Goal: Check status: Check status

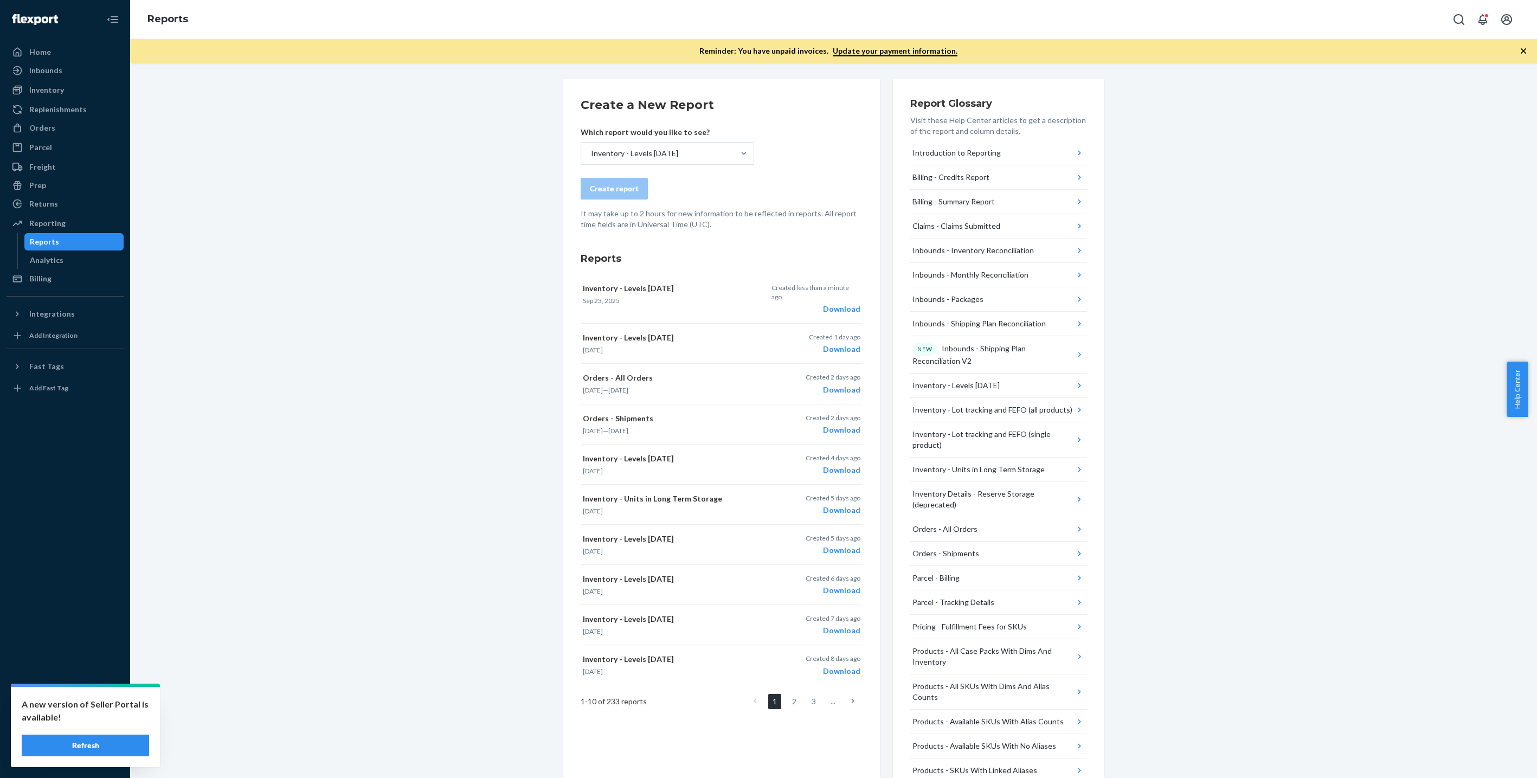
click at [73, 143] on div "Parcel" at bounding box center [65, 147] width 115 height 15
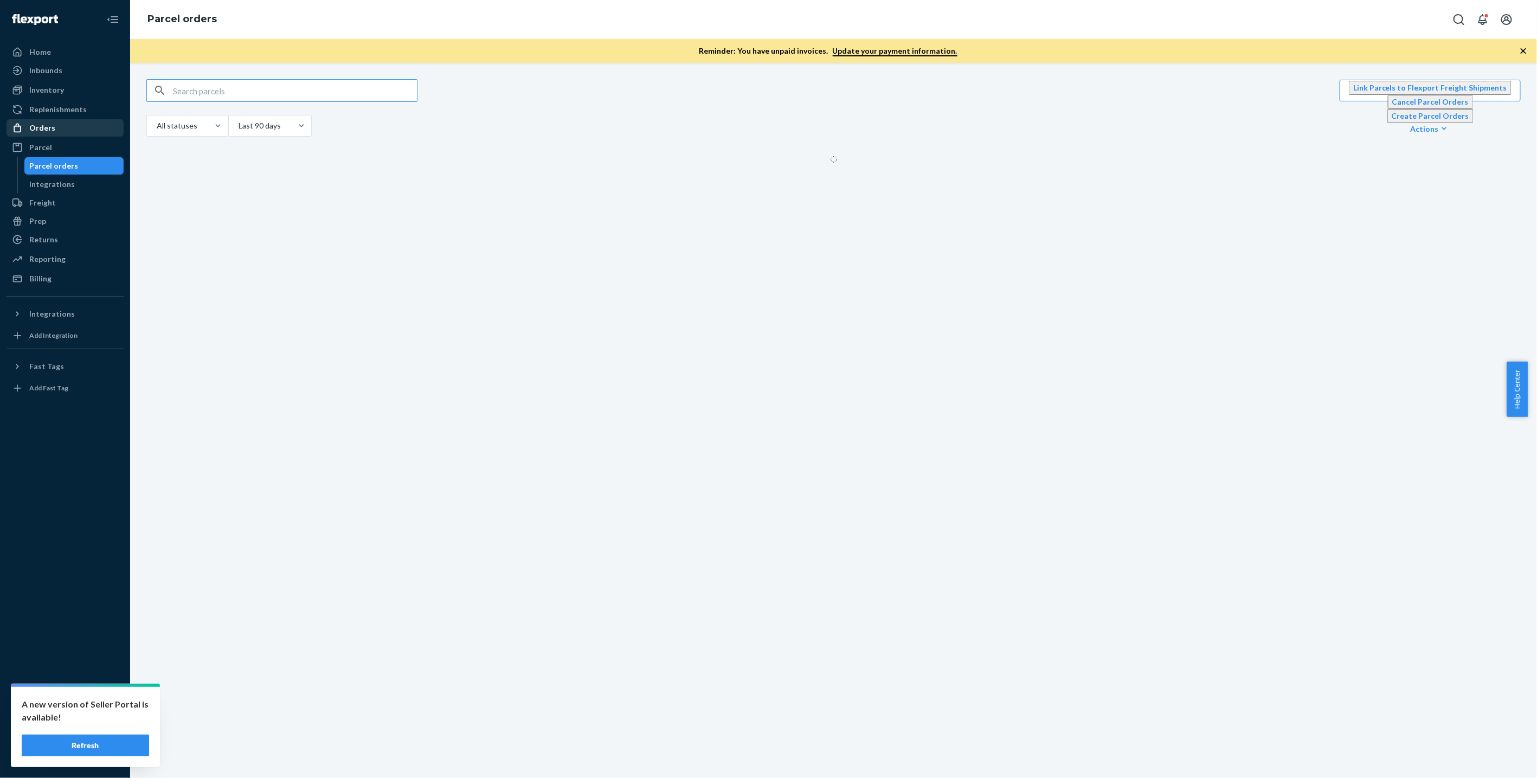
click at [79, 129] on div "Orders" at bounding box center [65, 127] width 115 height 15
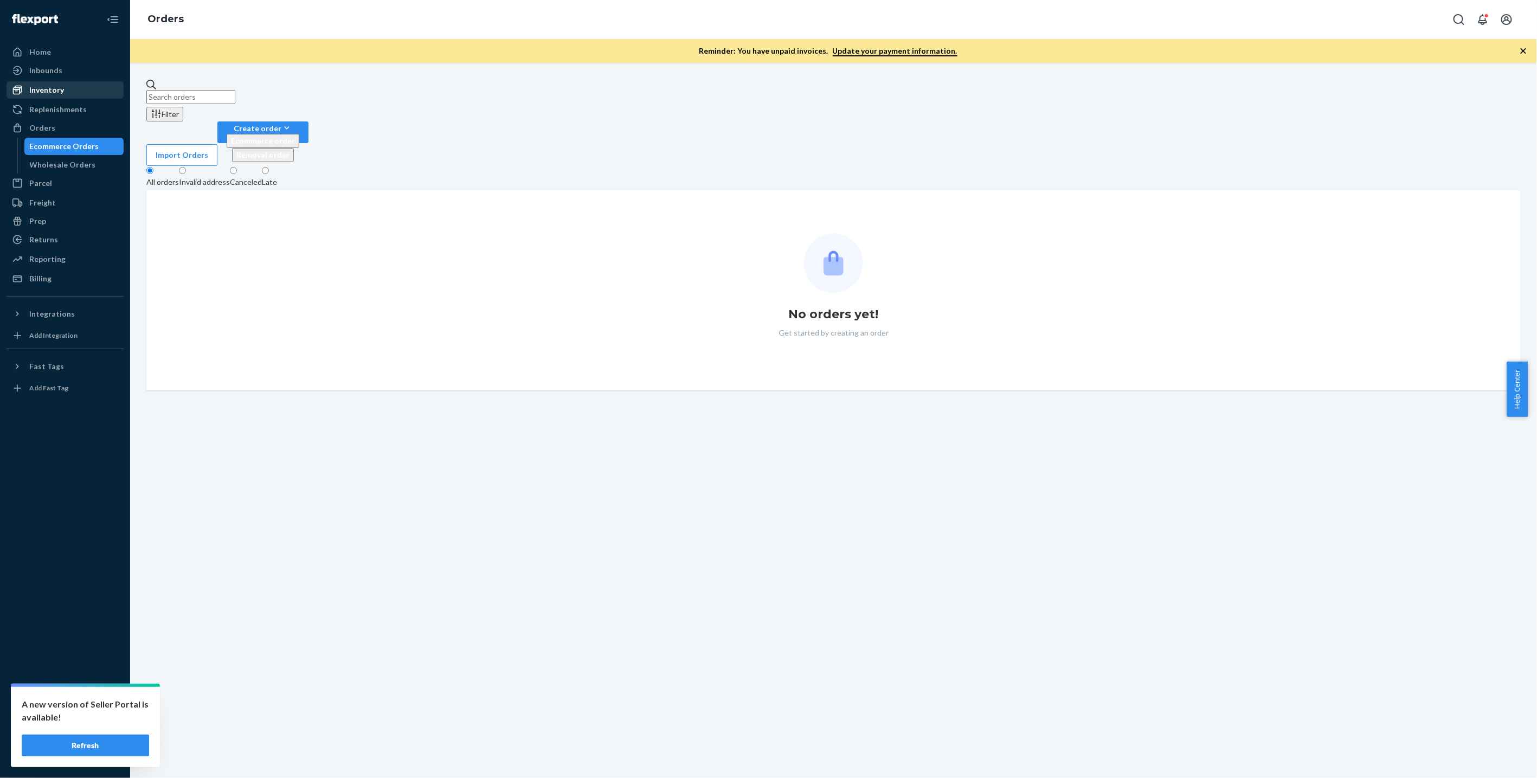
click at [87, 89] on div "Inventory" at bounding box center [65, 89] width 115 height 15
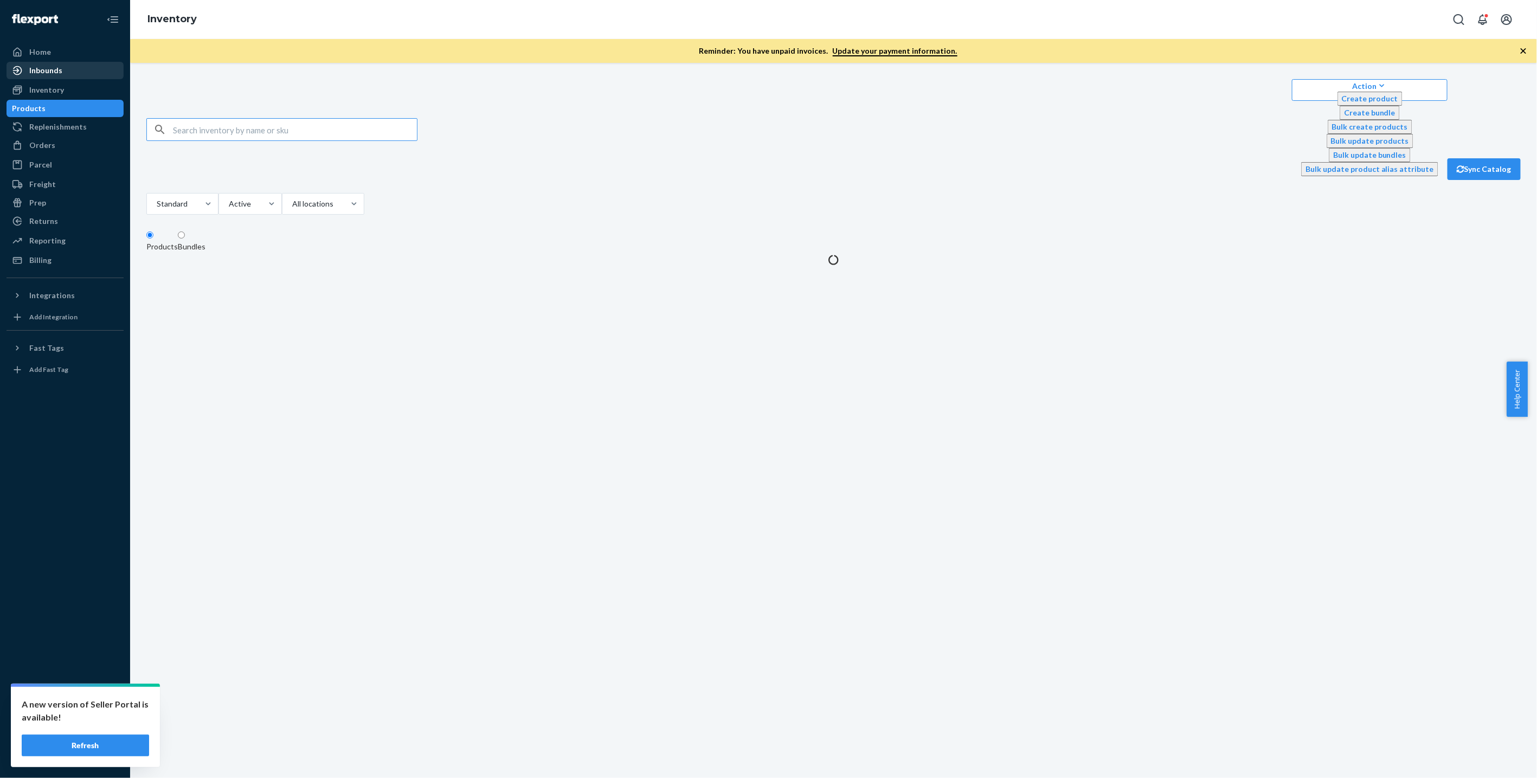
click at [85, 74] on div "Inbounds" at bounding box center [65, 70] width 115 height 15
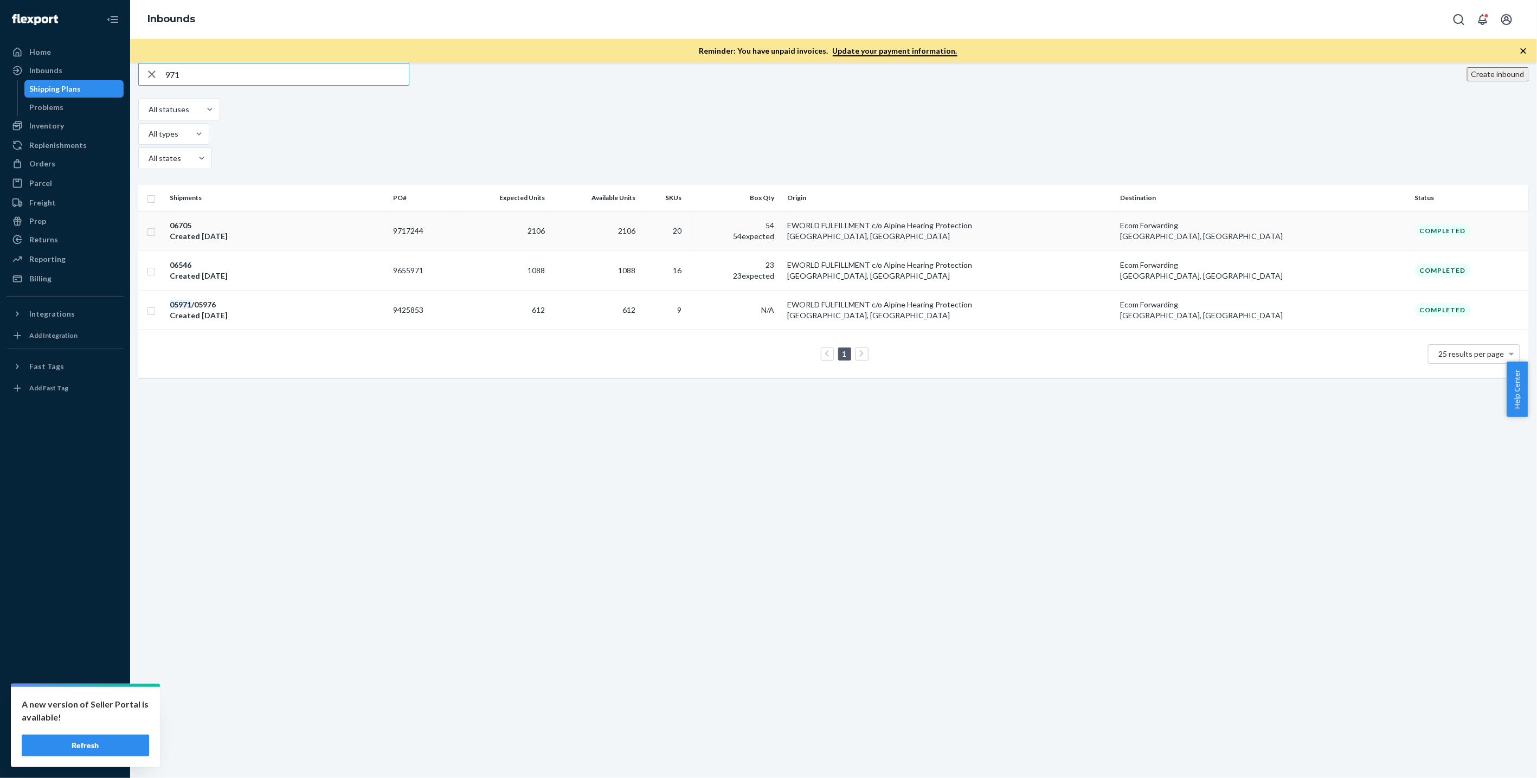
type input "971"
click at [457, 211] on td "9717244" at bounding box center [422, 231] width 67 height 40
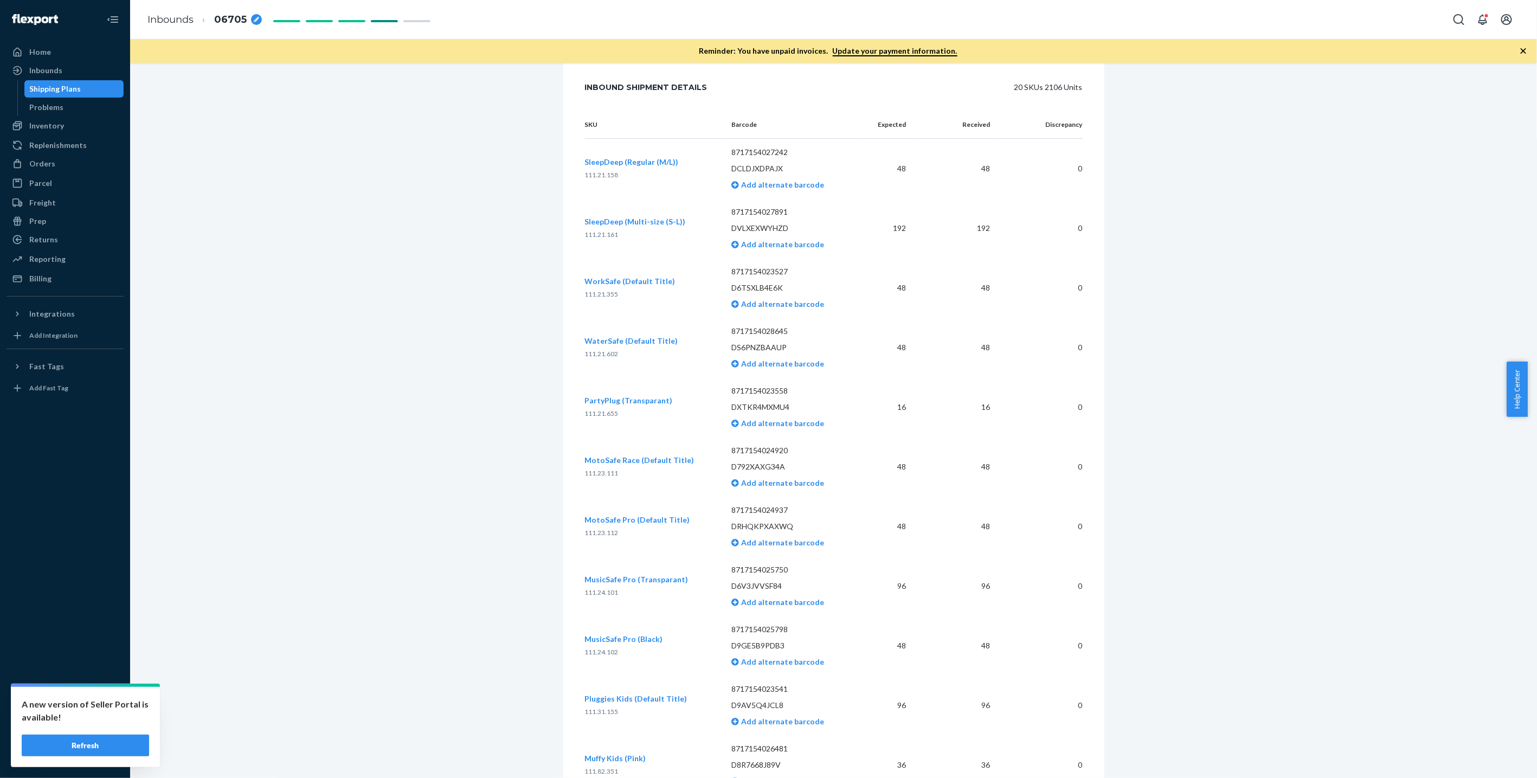
scroll to position [1527, 0]
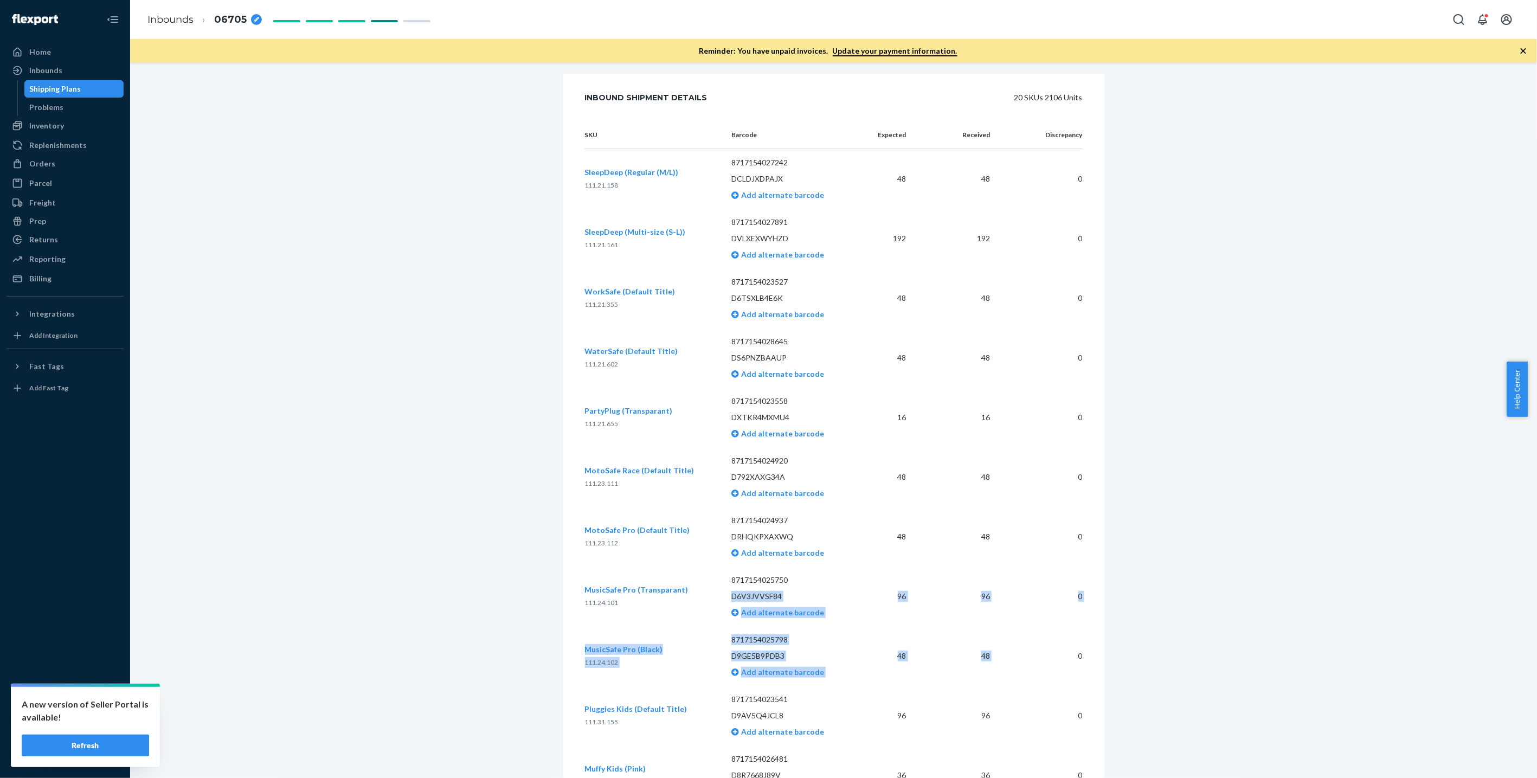
drag, startPoint x: 1057, startPoint y: 631, endPoint x: 811, endPoint y: 572, distance: 253.3
click at [811, 572] on tbody "SleepDeep (Regular (M/L)) 111.21.158 8717154027242 DCLDJXDPAJX Add alternate ba…" at bounding box center [834, 751] width 498 height 1204
click at [1086, 602] on div "SKU Barcode Expected Received Discrepancy SleepDeep (Regular (M/L)) 111.21.158 …" at bounding box center [833, 743] width 541 height 1245
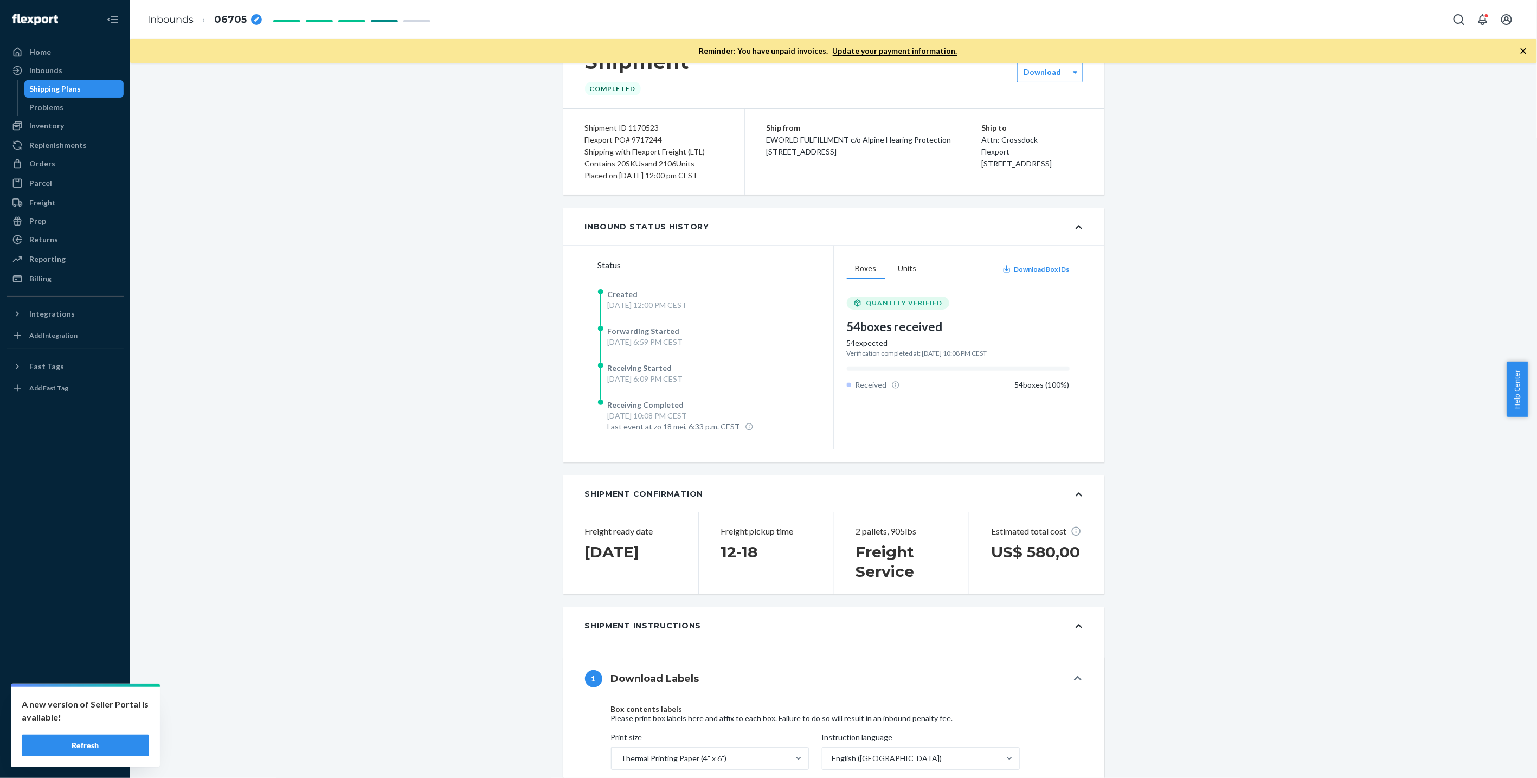
scroll to position [0, 0]
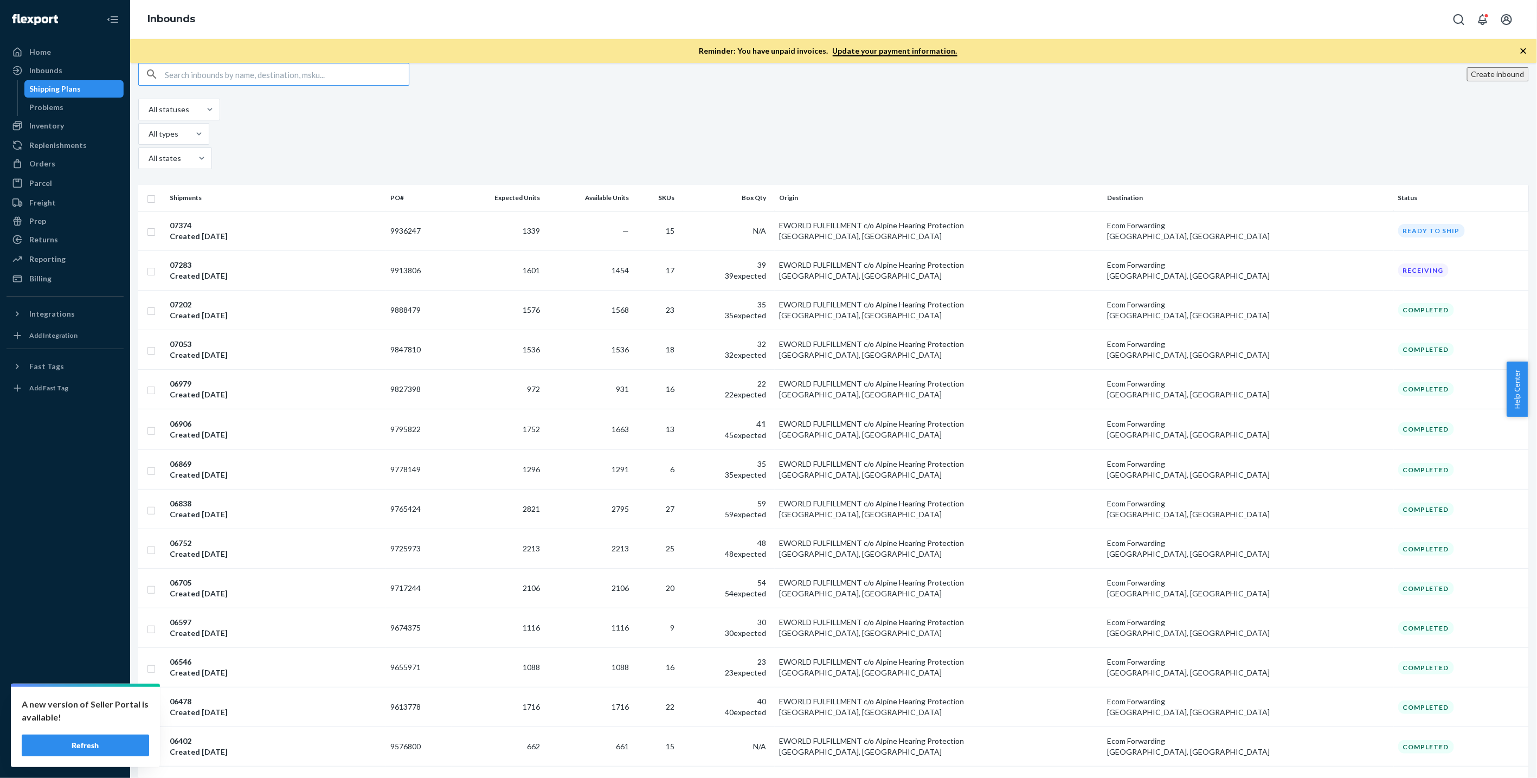
click at [297, 102] on div "Create inbound All statuses All types All states" at bounding box center [833, 117] width 1391 height 109
click at [299, 85] on input "text" at bounding box center [287, 74] width 244 height 22
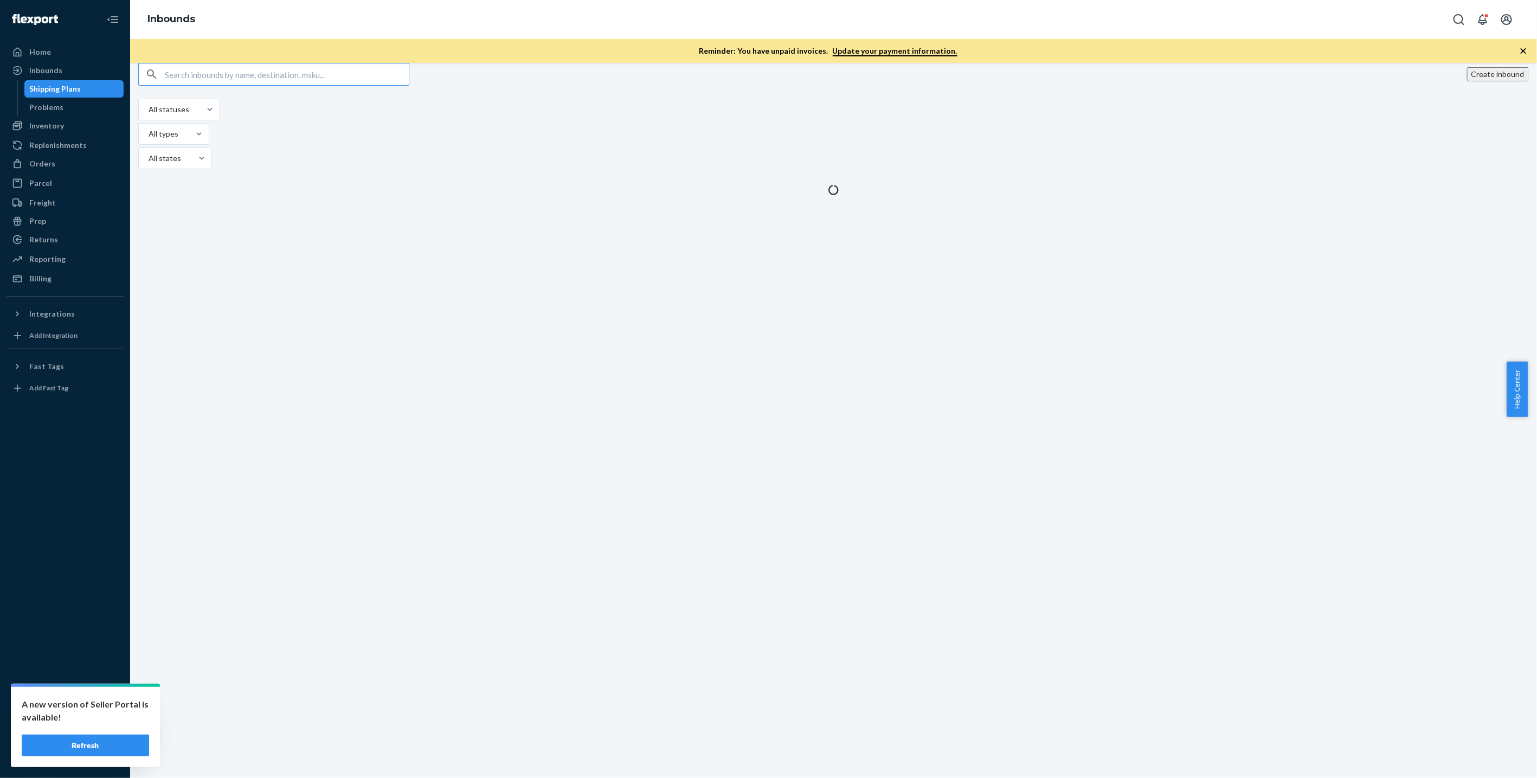
paste input "9674375"
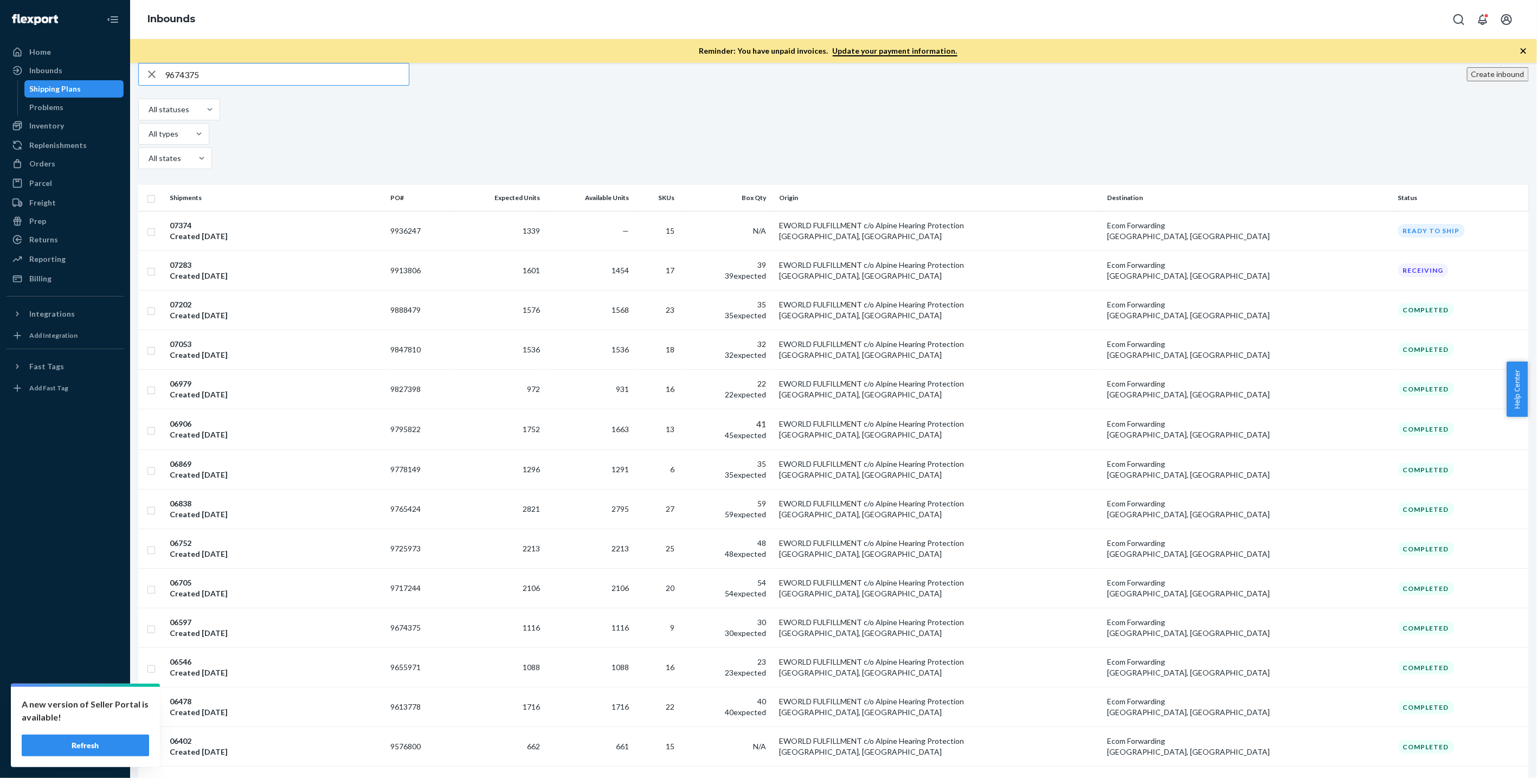
type input "9674375"
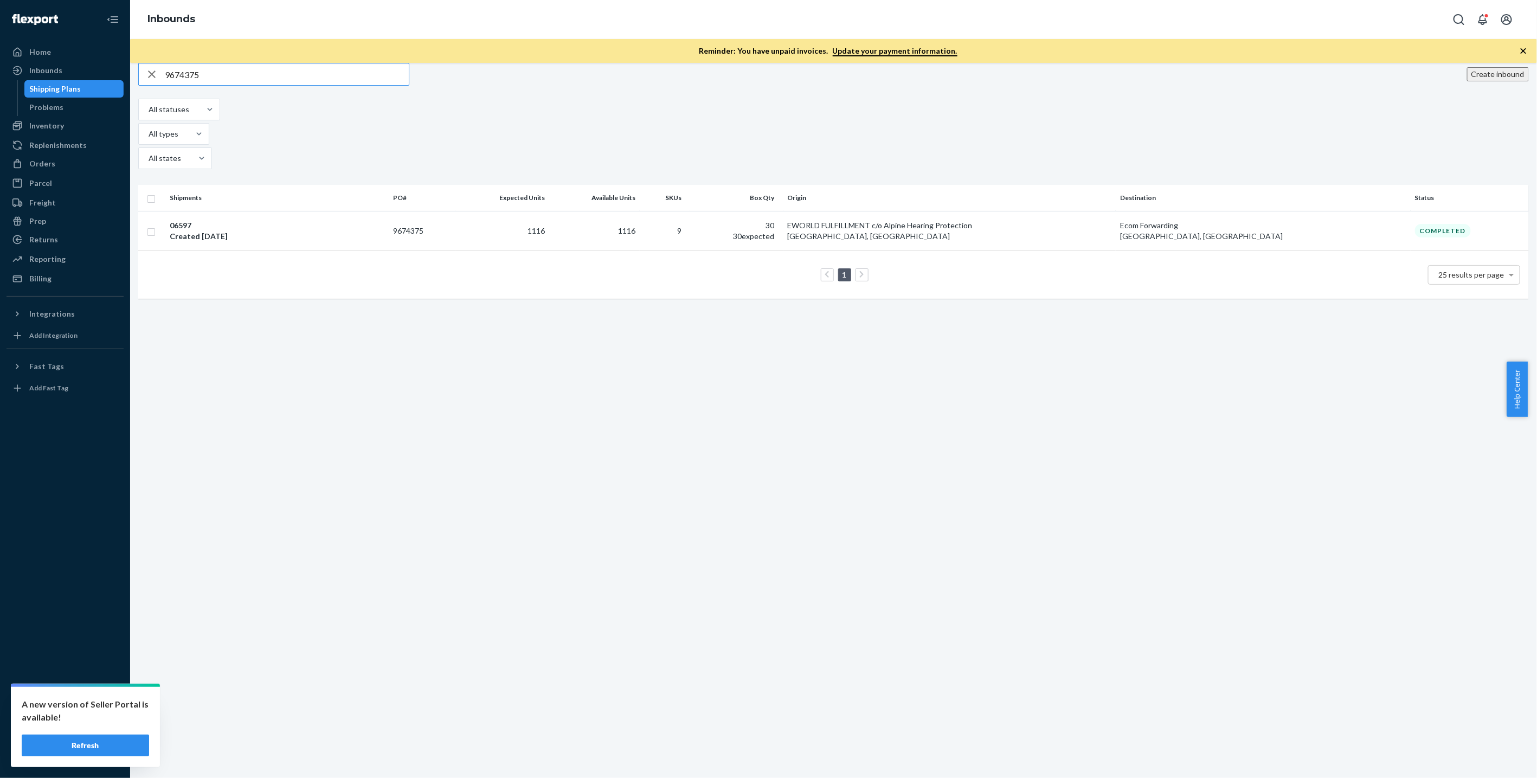
click at [267, 220] on div "06597 Created [DATE]" at bounding box center [277, 231] width 215 height 22
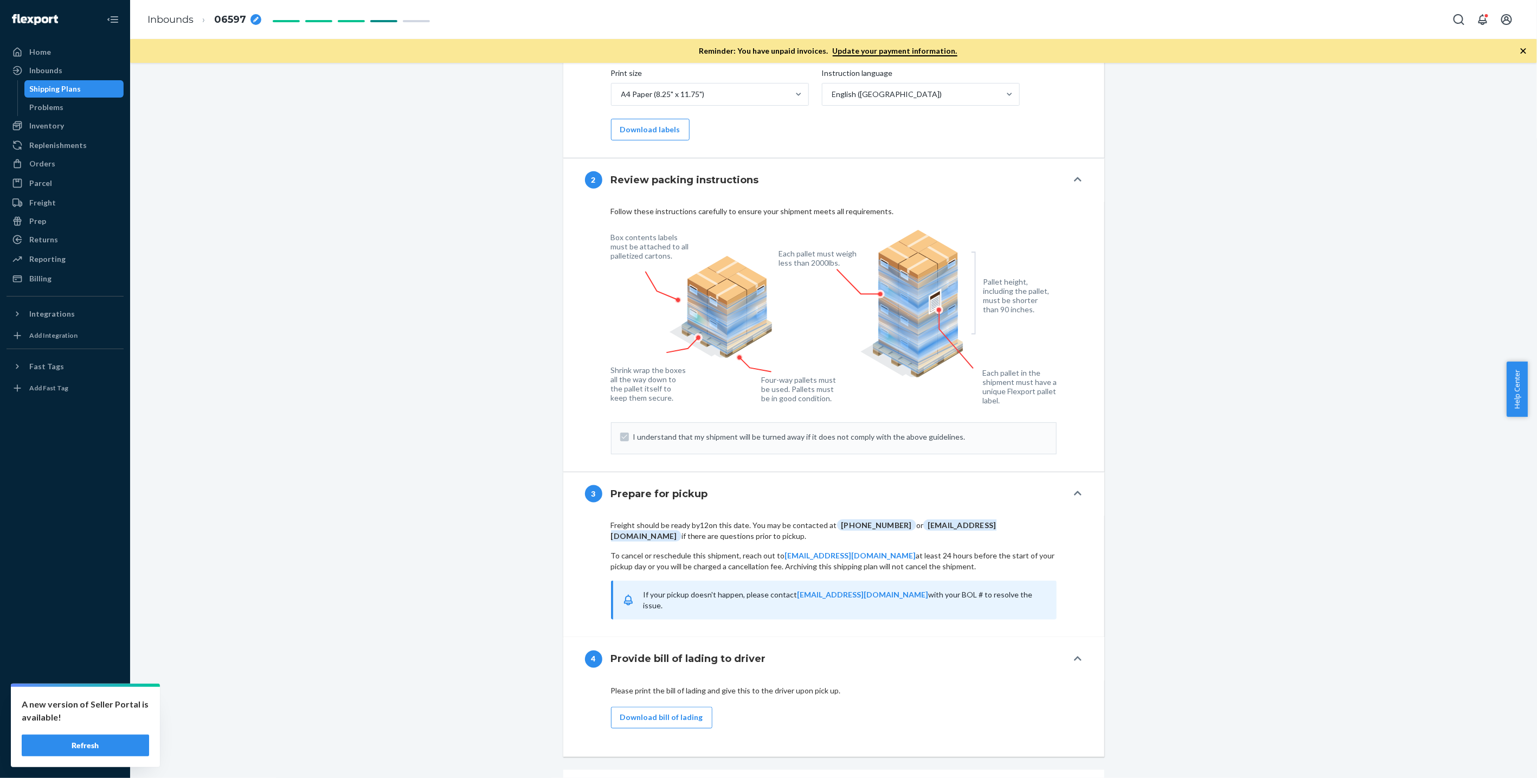
scroll to position [750, 0]
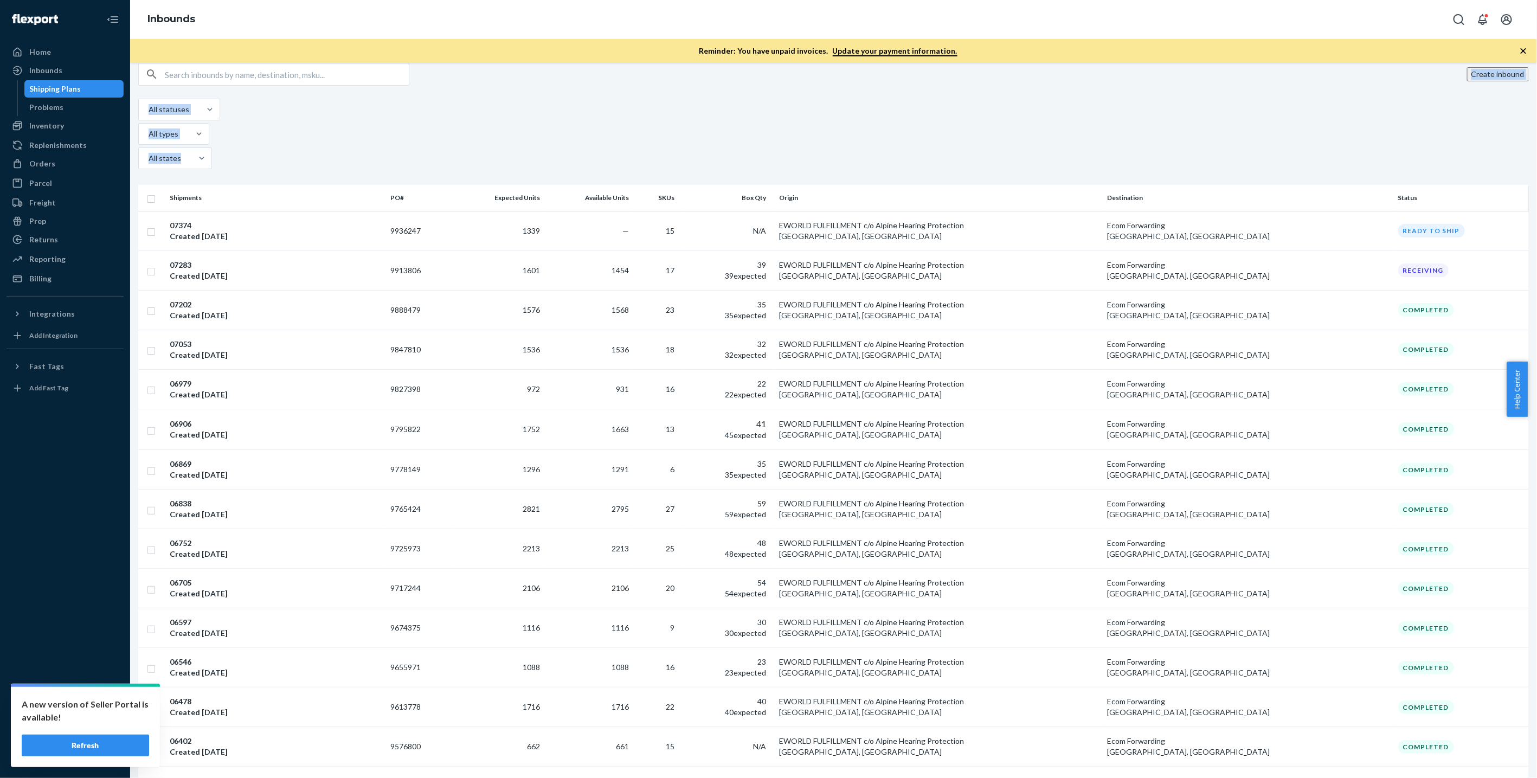
drag, startPoint x: 719, startPoint y: 120, endPoint x: 980, endPoint y: 63, distance: 267.6
click at [980, 63] on div "Create inbound All statuses All types All states Shipments PO# Expected Units A…" at bounding box center [833, 420] width 1407 height 715
drag, startPoint x: 982, startPoint y: 63, endPoint x: 979, endPoint y: 90, distance: 27.2
click at [979, 86] on div "Create inbound" at bounding box center [833, 74] width 1391 height 23
click at [219, 85] on input "text" at bounding box center [287, 74] width 244 height 22
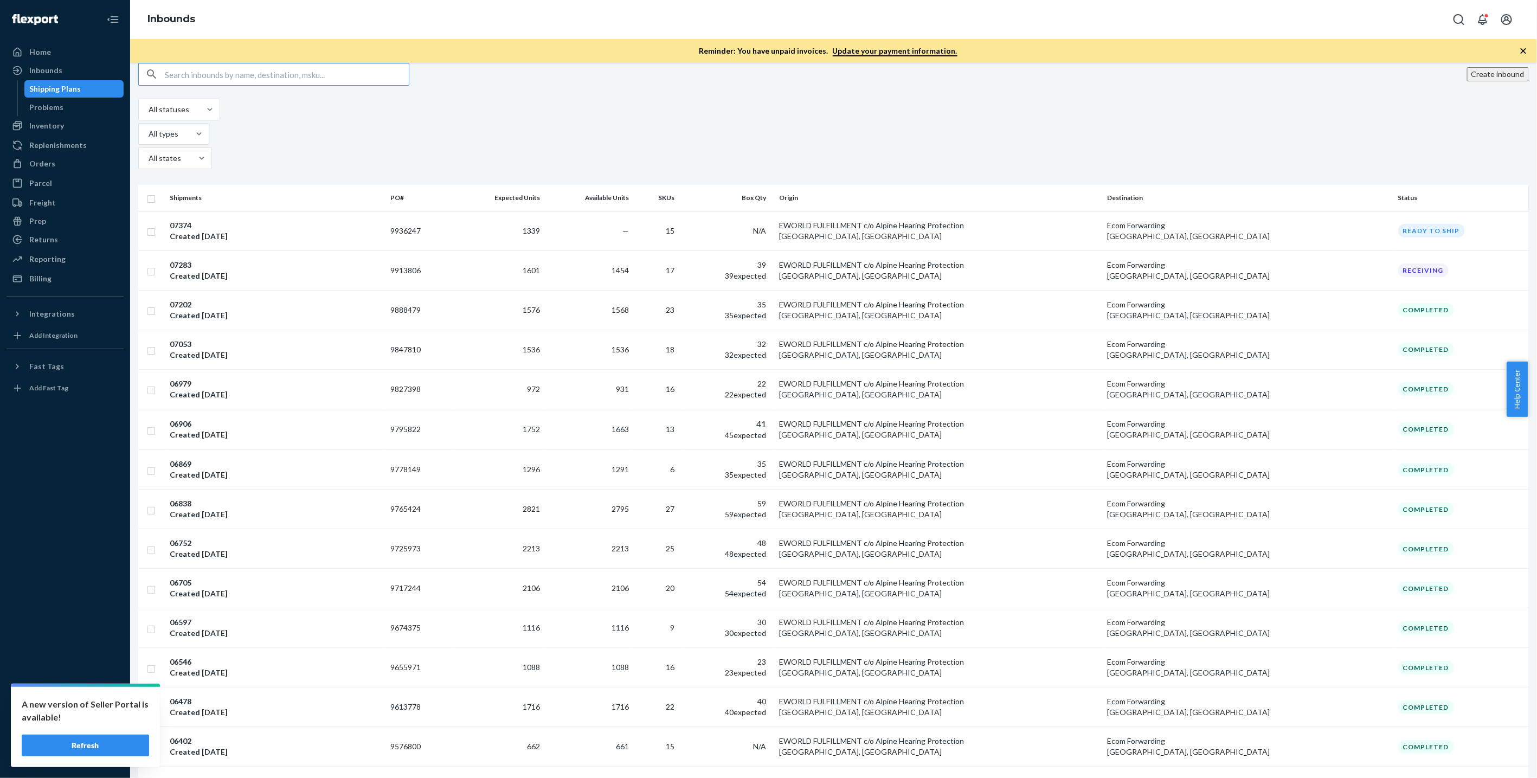
paste input "9655971"
type input "9655971"
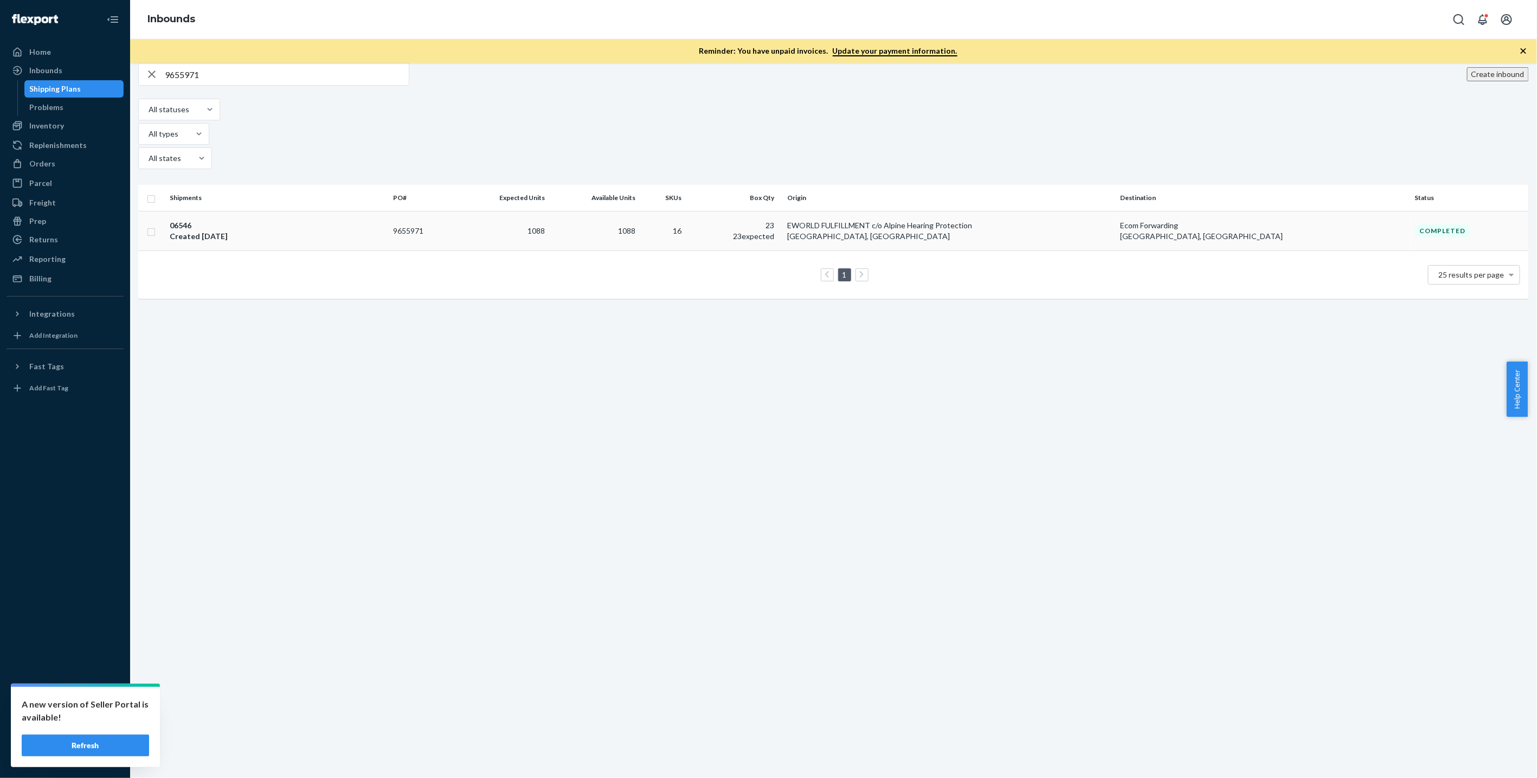
click at [282, 220] on div "06546 Created [DATE]" at bounding box center [277, 231] width 215 height 22
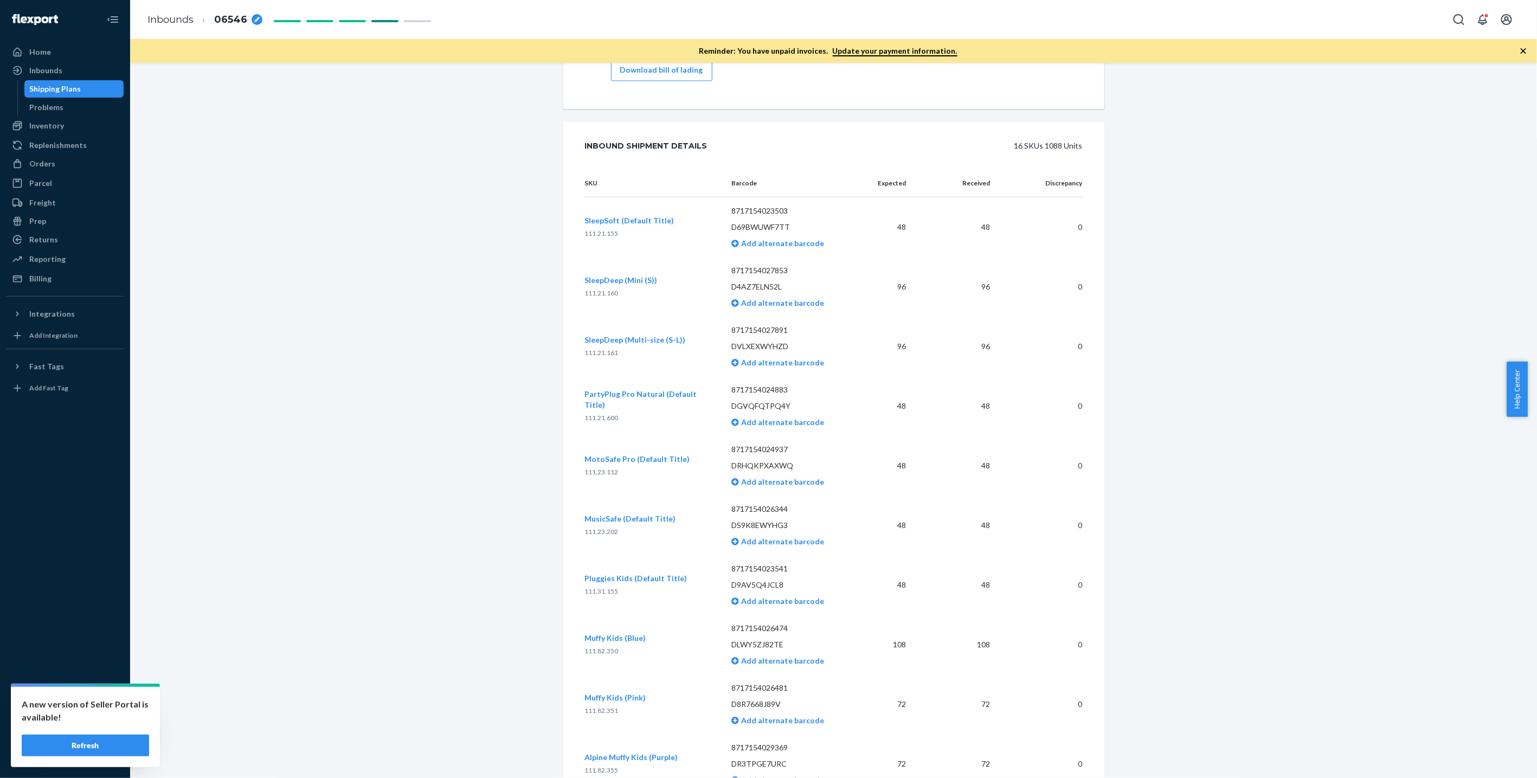
scroll to position [1469, 0]
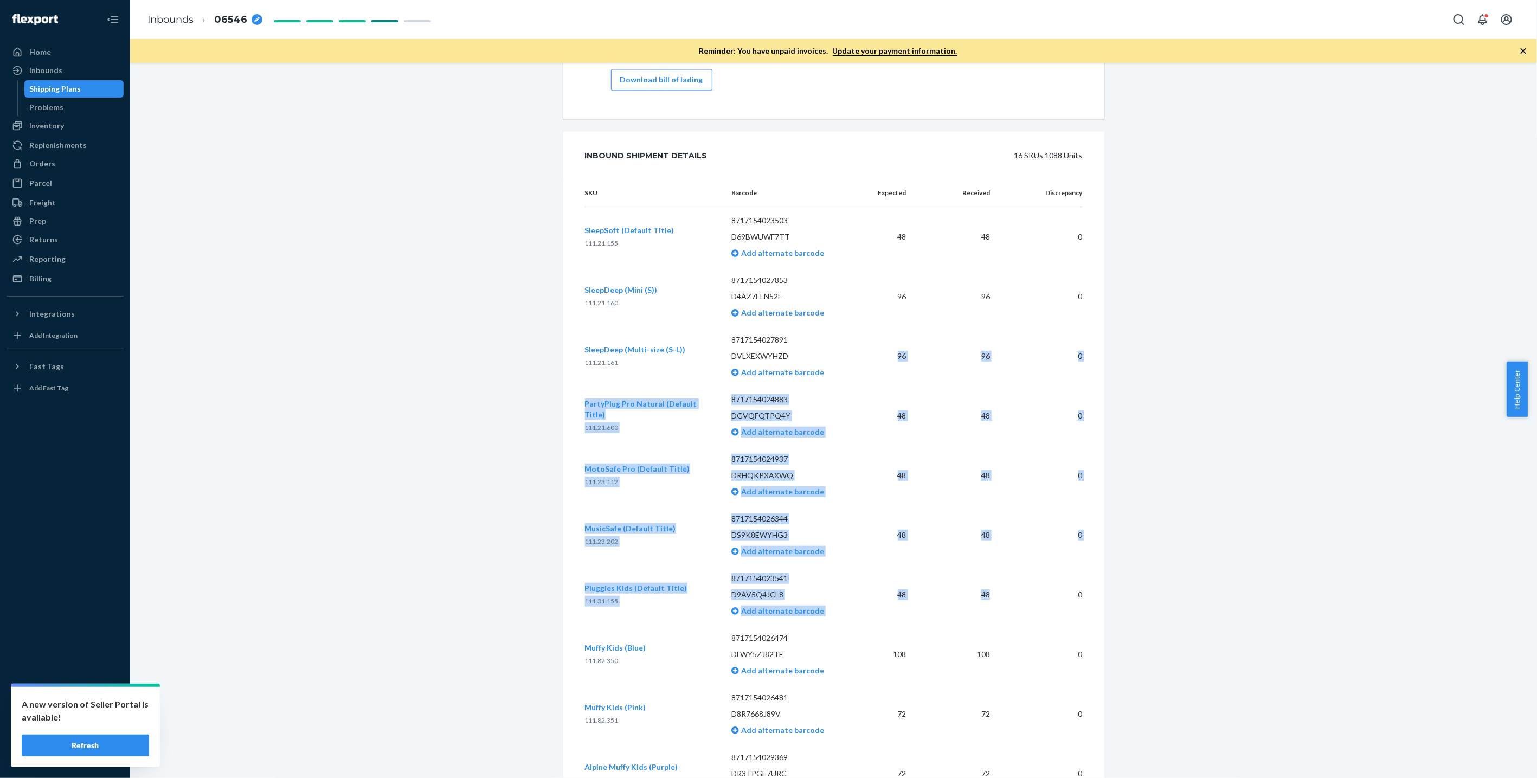
drag, startPoint x: 986, startPoint y: 580, endPoint x: 860, endPoint y: 373, distance: 242.4
click at [860, 373] on tbody "SleepSoft (Default Title) 111.21.155 8717154023503 D69BWUWF7TT Add alternate ba…" at bounding box center [834, 686] width 498 height 959
drag, startPoint x: 860, startPoint y: 373, endPoint x: 862, endPoint y: 379, distance: 5.8
click at [862, 386] on td "48" at bounding box center [888, 416] width 54 height 60
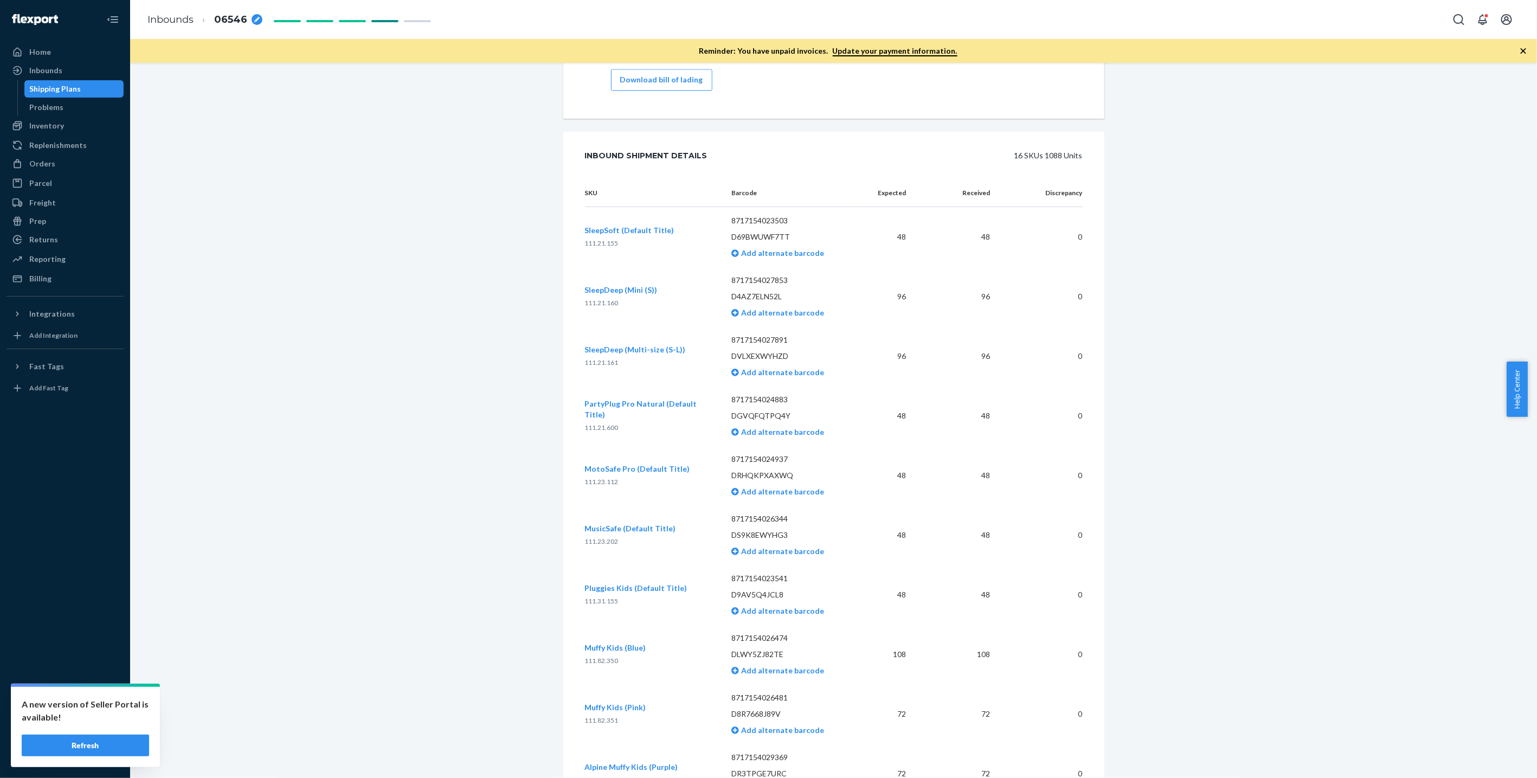
click at [52, 93] on div "Shipping Plans" at bounding box center [56, 89] width 52 height 11
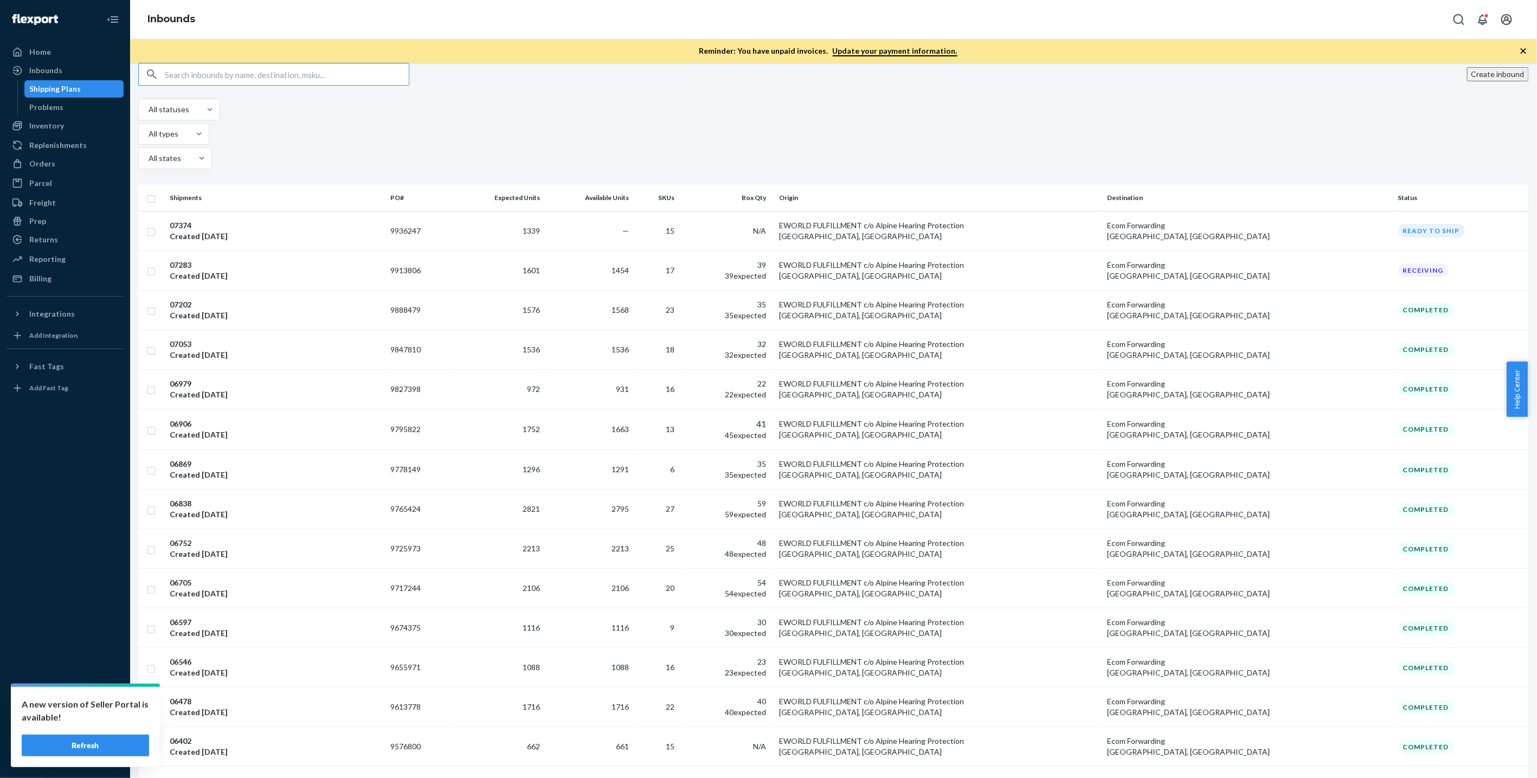
click at [278, 85] on input "text" at bounding box center [287, 74] width 244 height 22
type input "9613778"
click at [306, 220] on div "07374 Created [DATE]" at bounding box center [276, 231] width 212 height 22
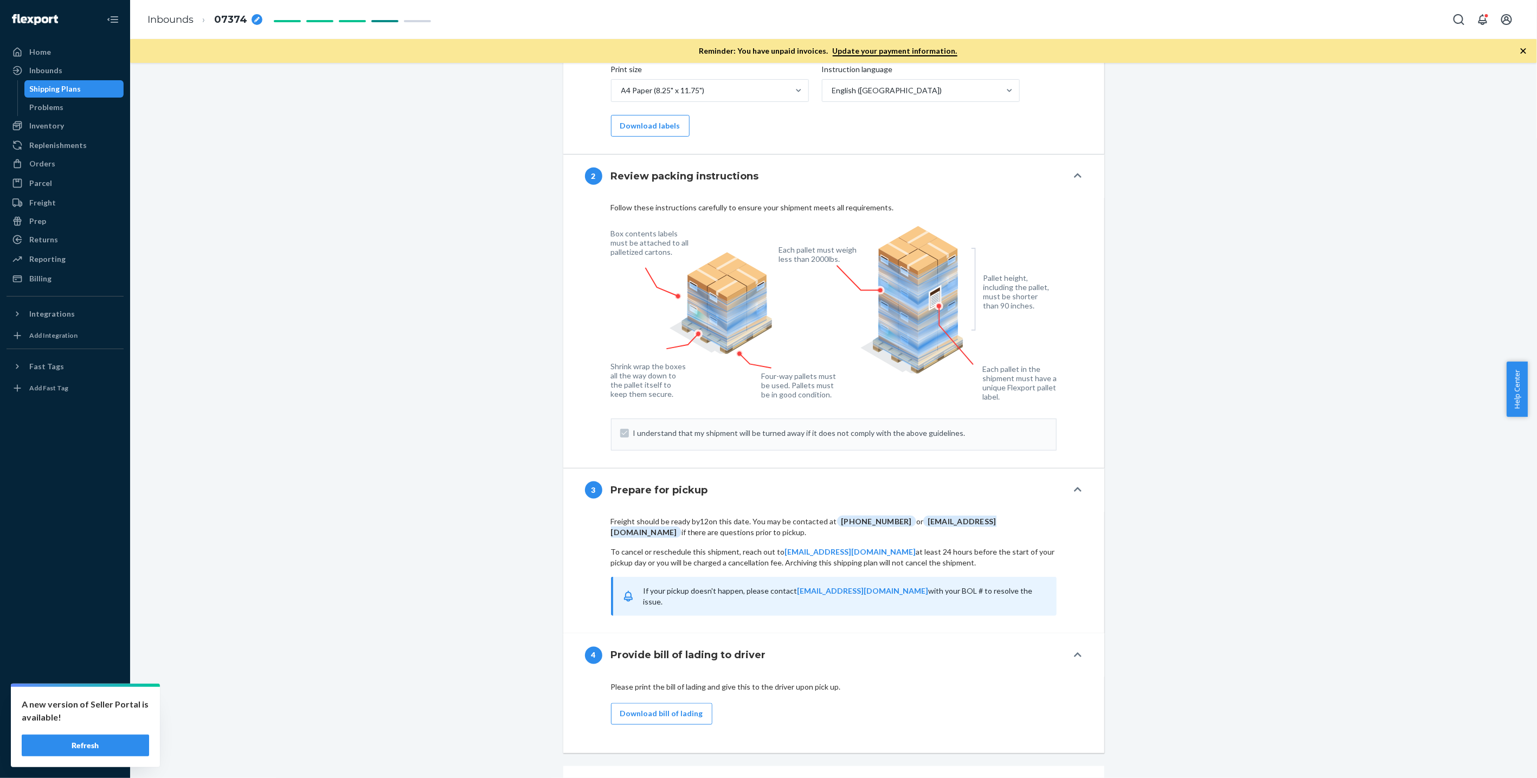
scroll to position [806, 0]
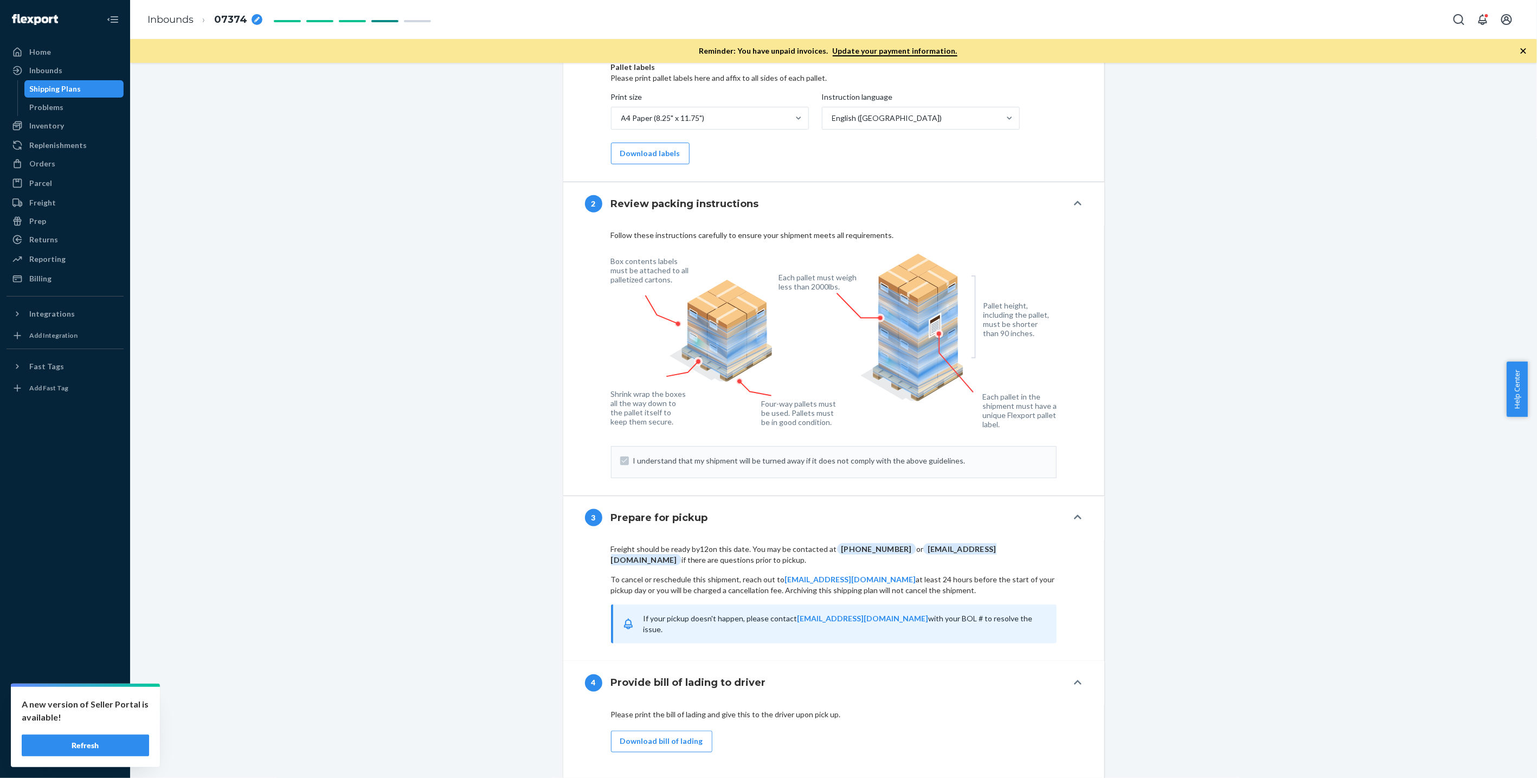
click at [87, 83] on div "Shipping Plans" at bounding box center [74, 88] width 98 height 15
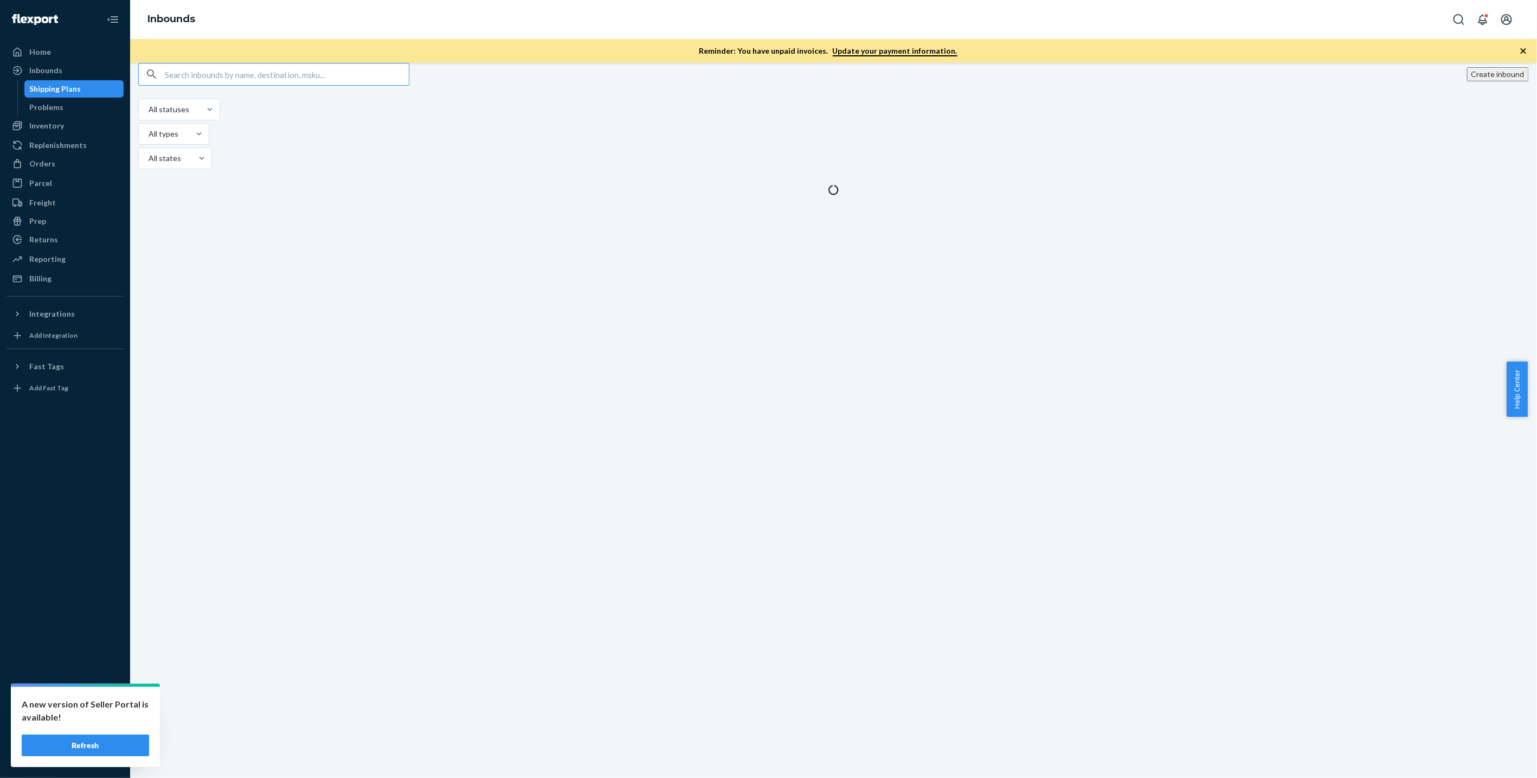
click at [225, 82] on input "text" at bounding box center [287, 74] width 244 height 22
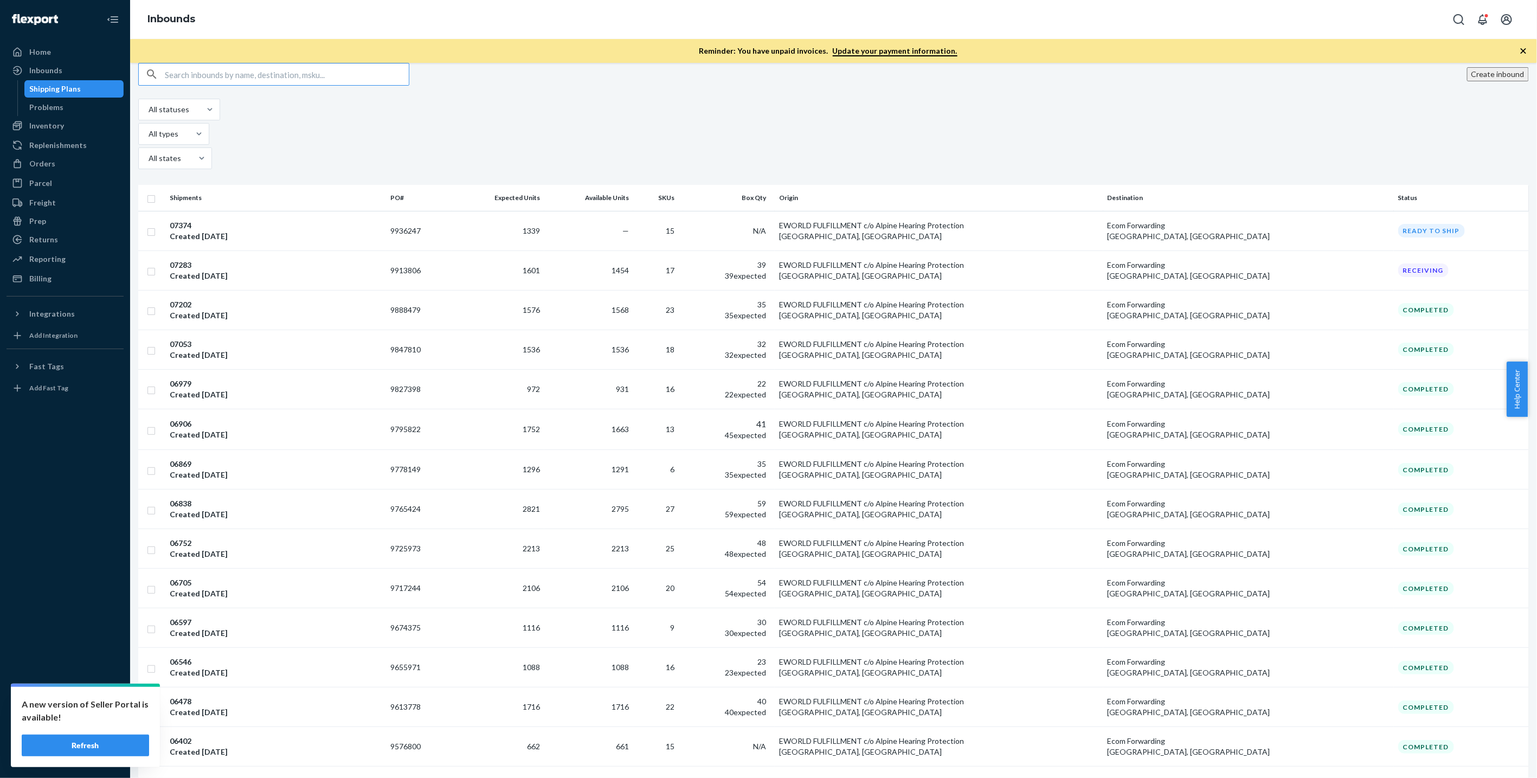
type input "9613778"
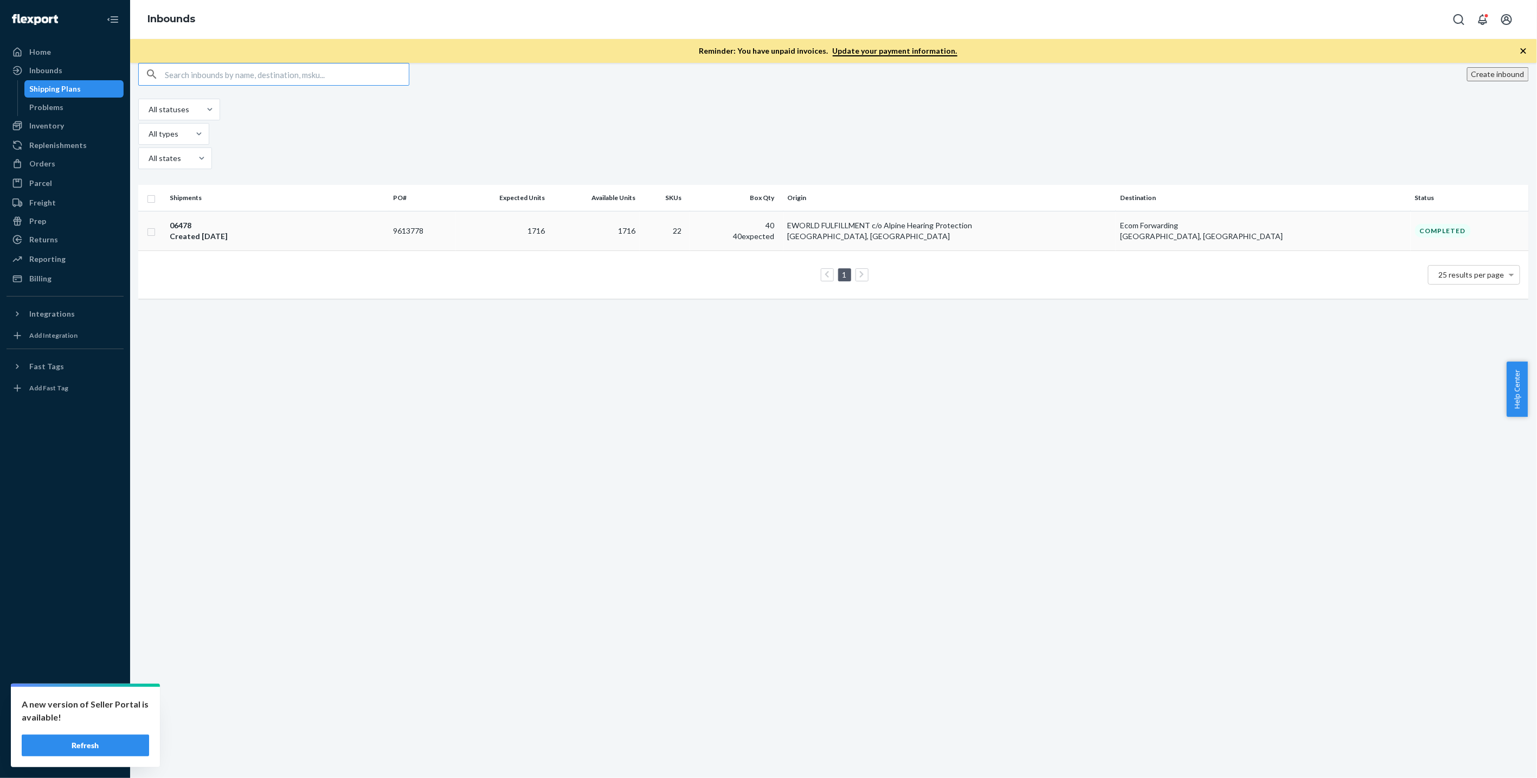
click at [253, 220] on div "06478 Created [DATE]" at bounding box center [277, 231] width 215 height 22
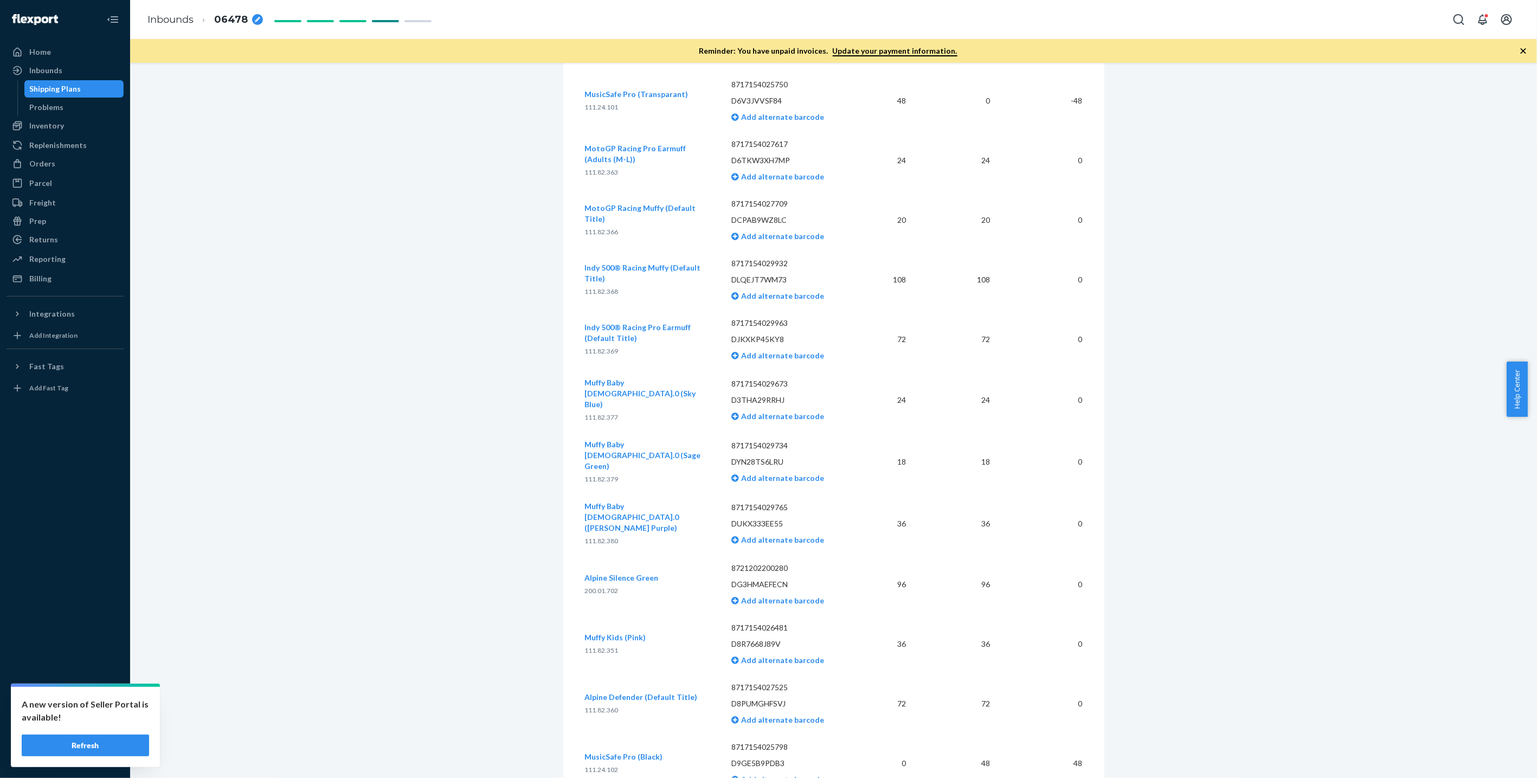
scroll to position [2425, 0]
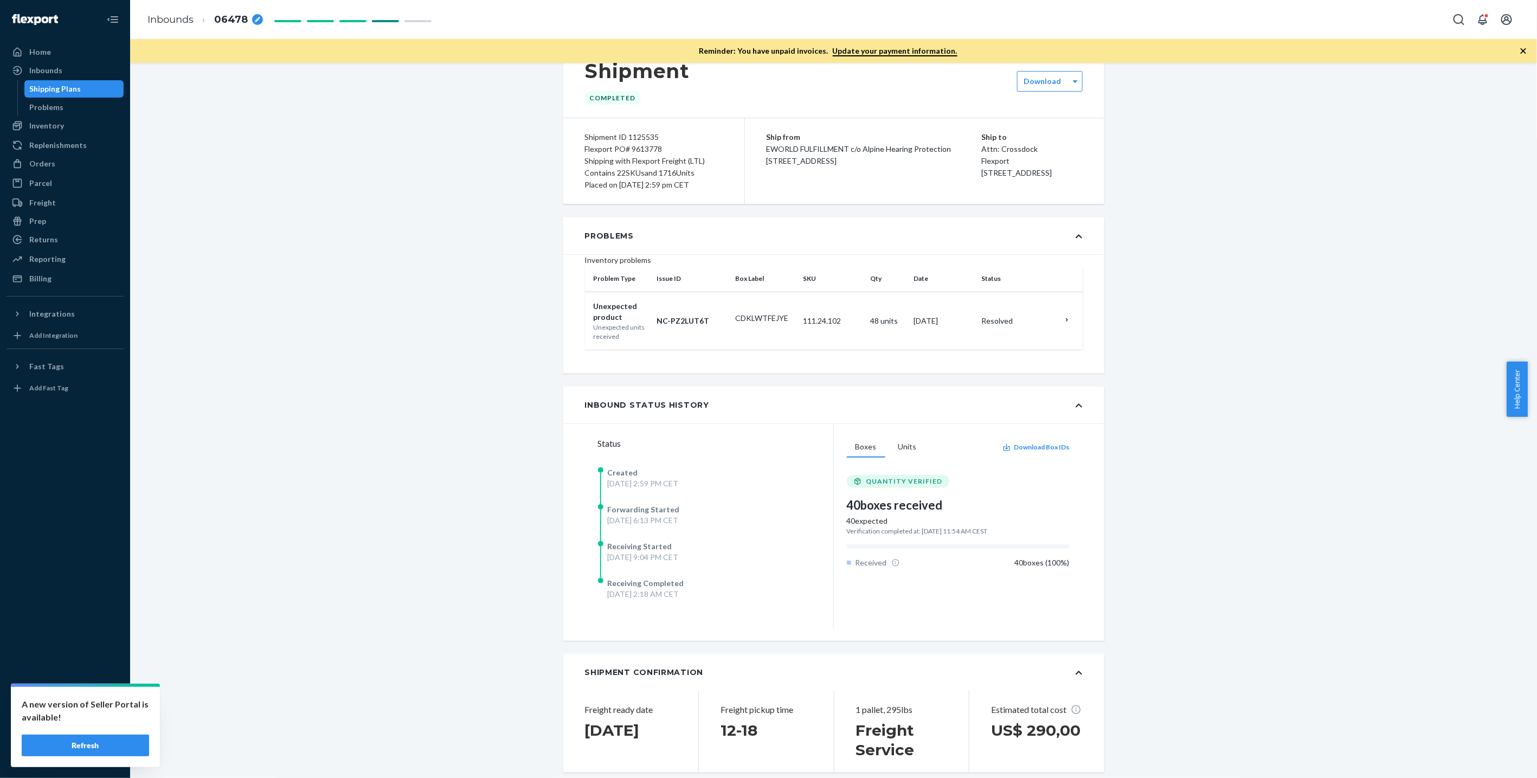
scroll to position [0, 0]
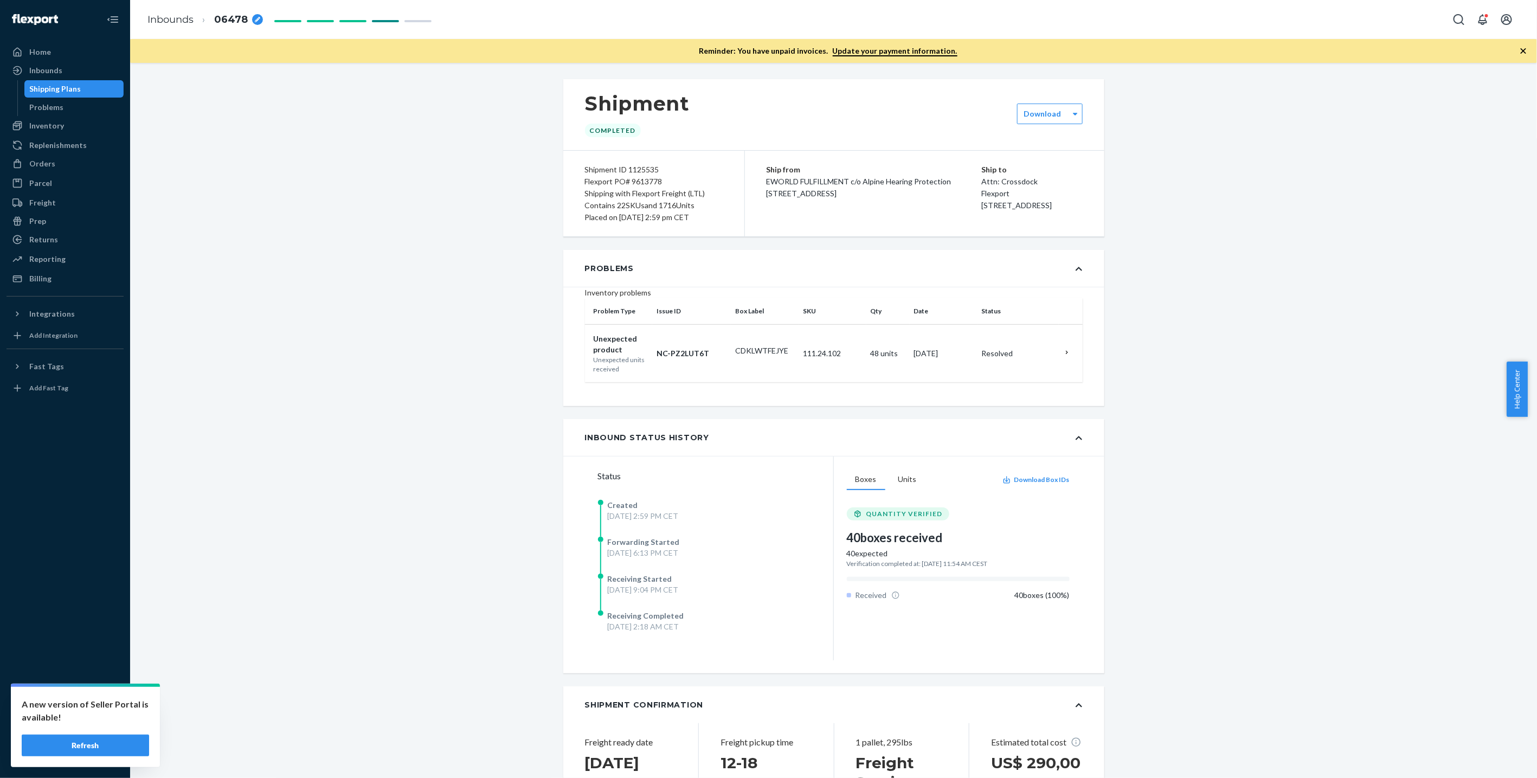
click at [629, 184] on div "Flexport PO# 9613778" at bounding box center [654, 182] width 138 height 12
copy div "9613778"
